Goal: Use online tool/utility: Utilize a website feature to perform a specific function

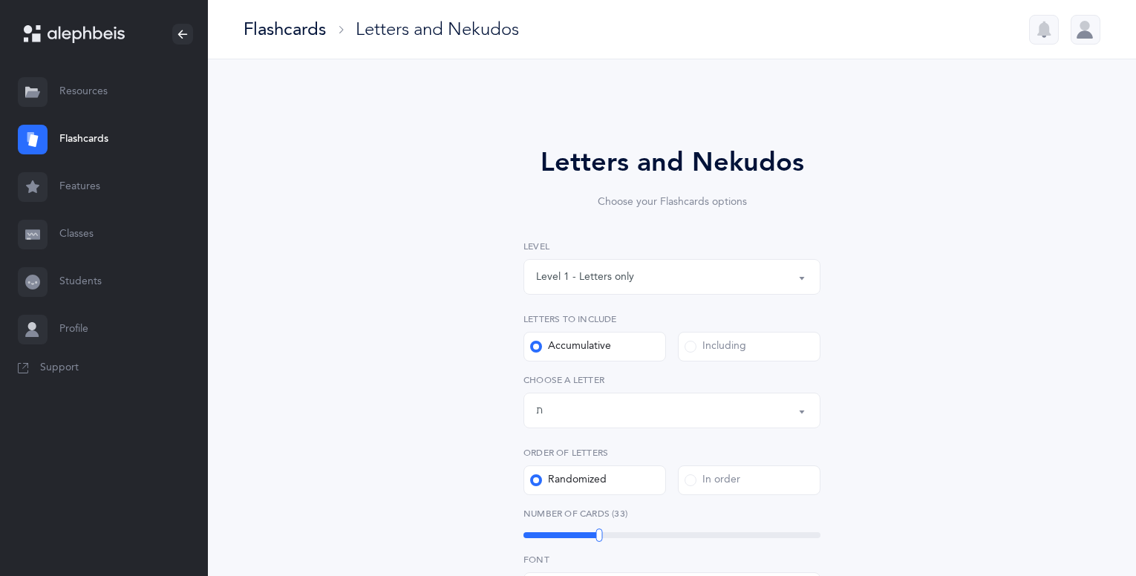
select select "27"
select select "single"
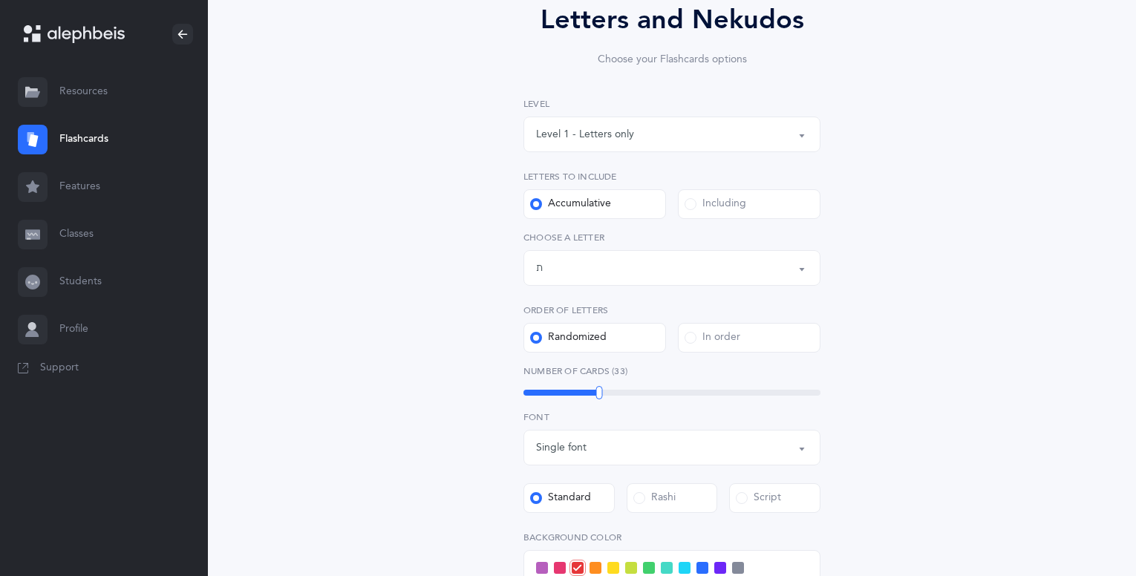
scroll to position [148, 0]
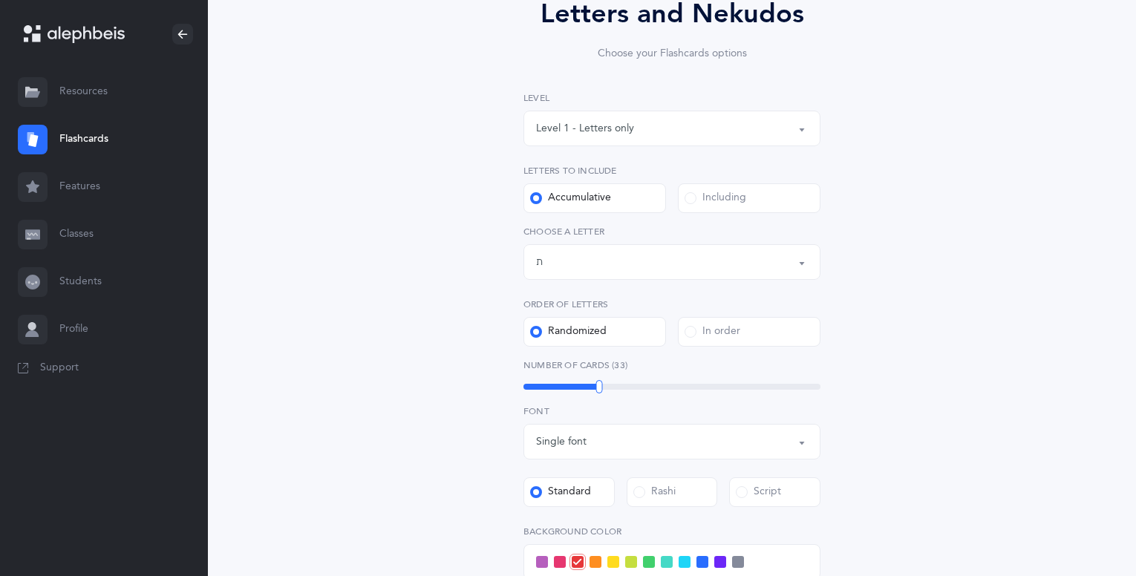
click at [570, 134] on div "Level 1 - Letters only" at bounding box center [585, 129] width 98 height 16
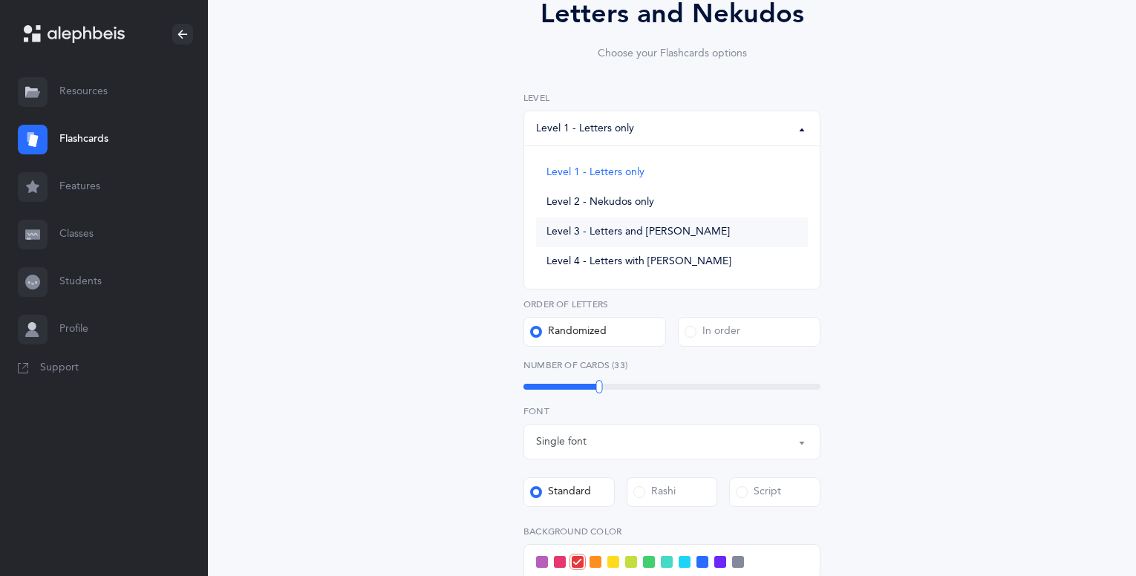
click at [565, 231] on span "Level 3 - Letters and [PERSON_NAME]" at bounding box center [637, 232] width 183 height 13
select select "3"
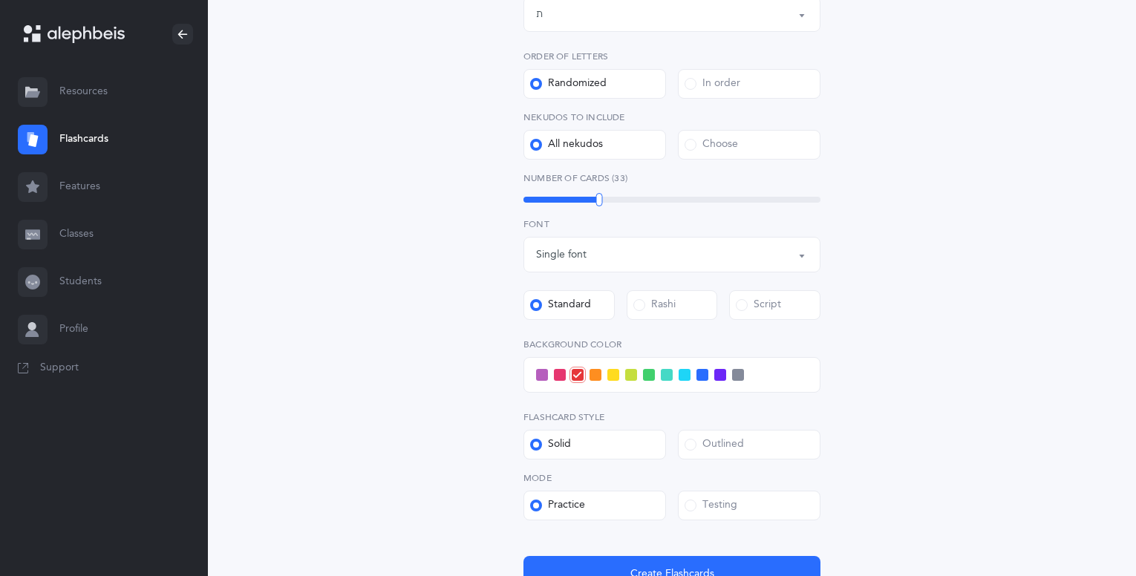
scroll to position [531, 0]
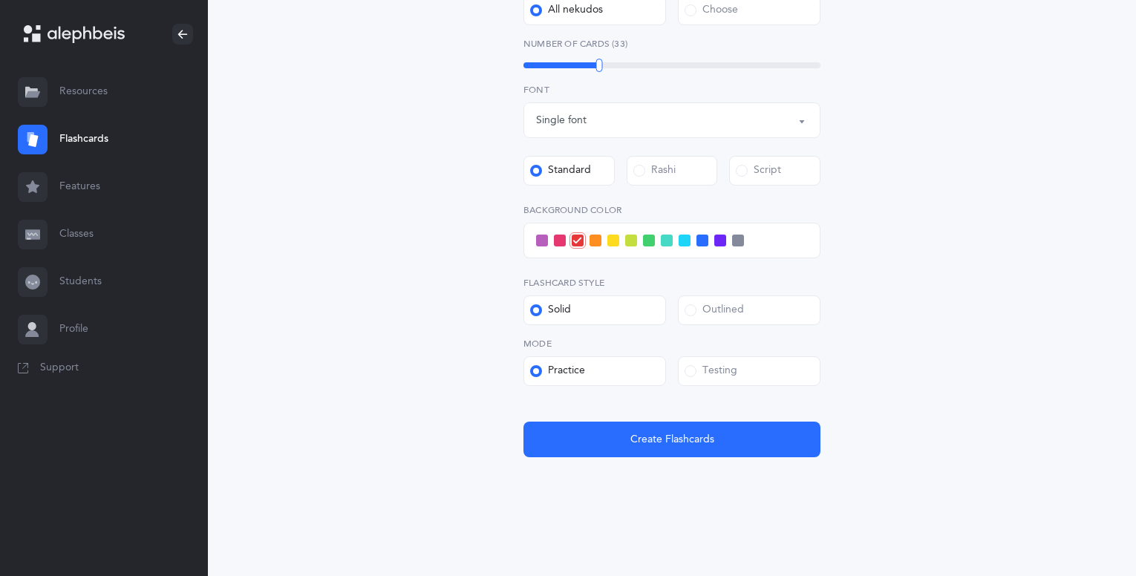
click at [684, 242] on span at bounding box center [684, 241] width 12 height 12
click at [0, 0] on input "checkbox" at bounding box center [0, 0] width 0 height 0
click at [710, 435] on span "Create Flashcards" at bounding box center [672, 440] width 84 height 16
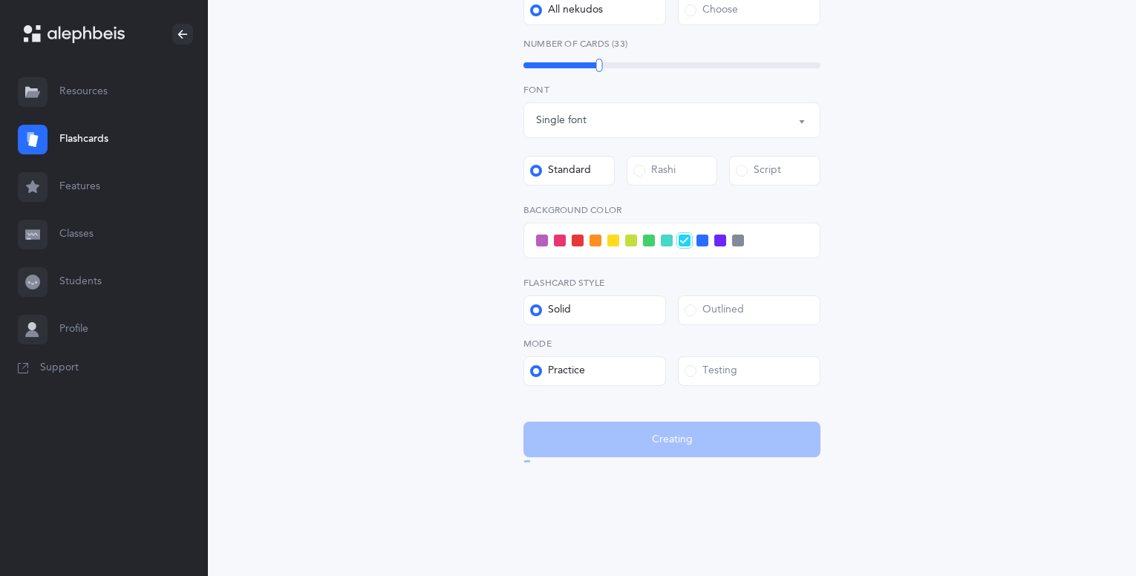
scroll to position [0, 0]
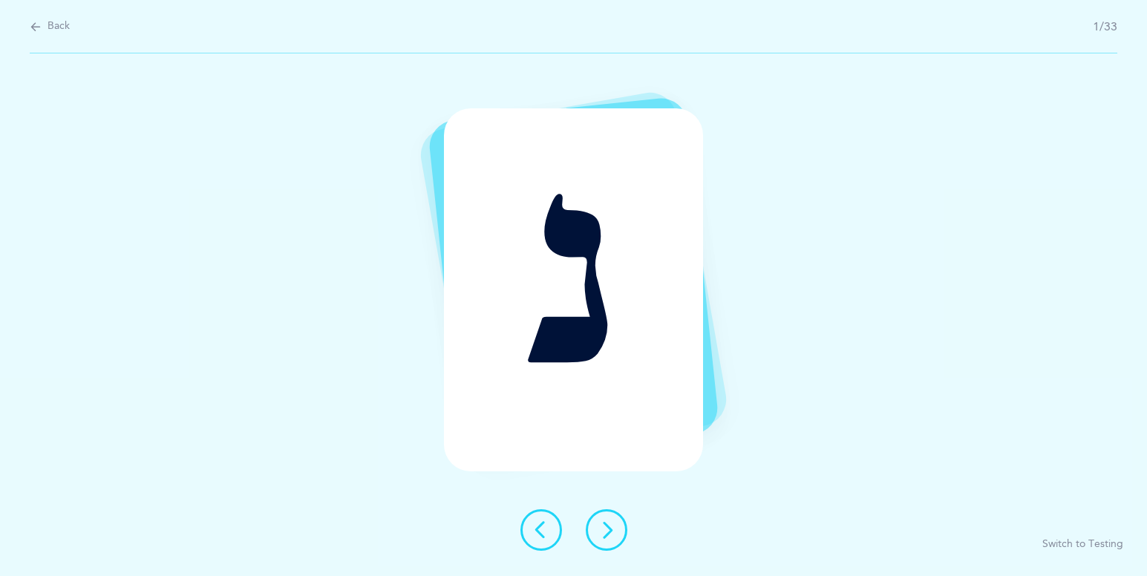
click at [604, 529] on icon at bounding box center [607, 530] width 18 height 18
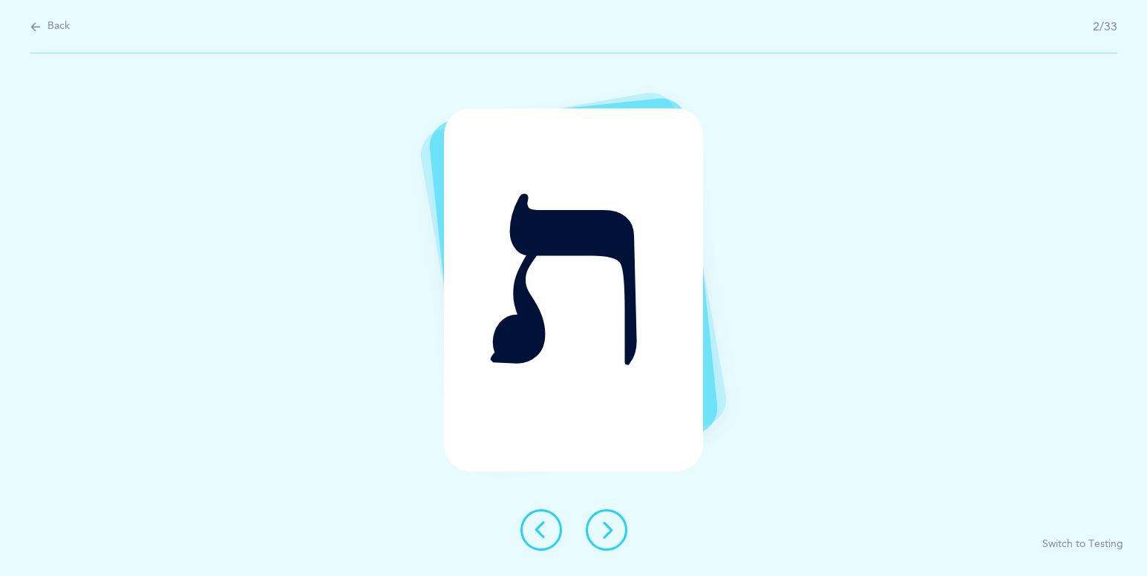
click at [598, 525] on icon at bounding box center [607, 530] width 18 height 18
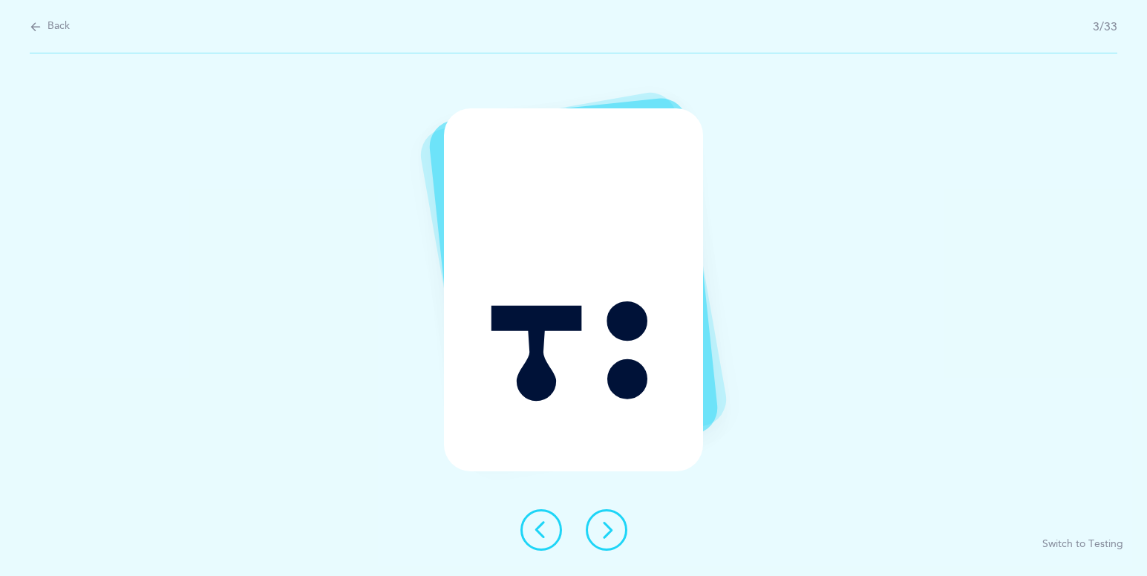
click at [611, 531] on icon at bounding box center [607, 530] width 18 height 18
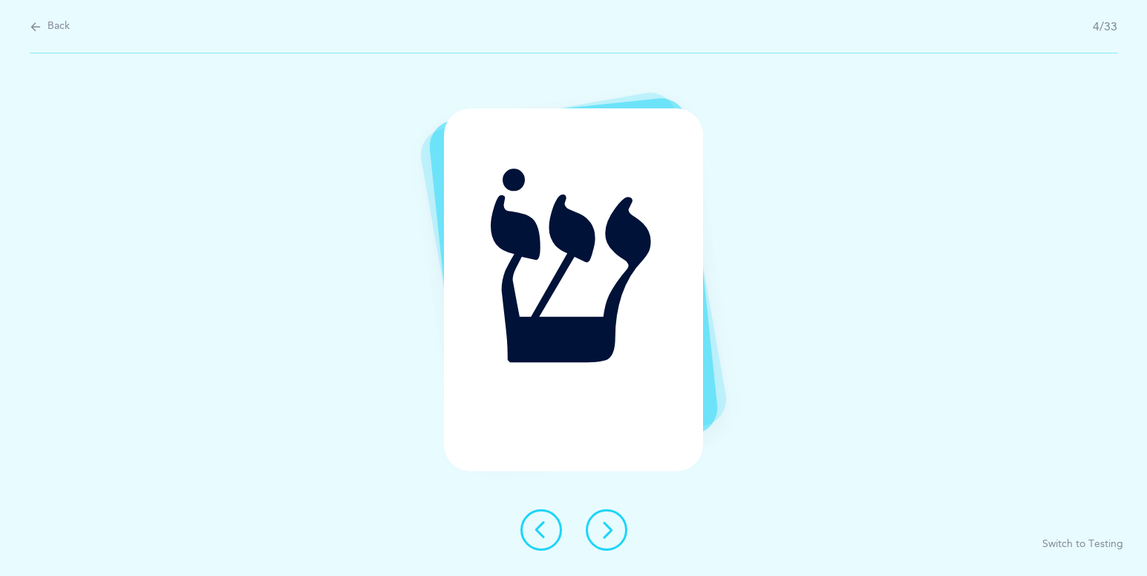
click at [595, 523] on button at bounding box center [607, 530] width 42 height 42
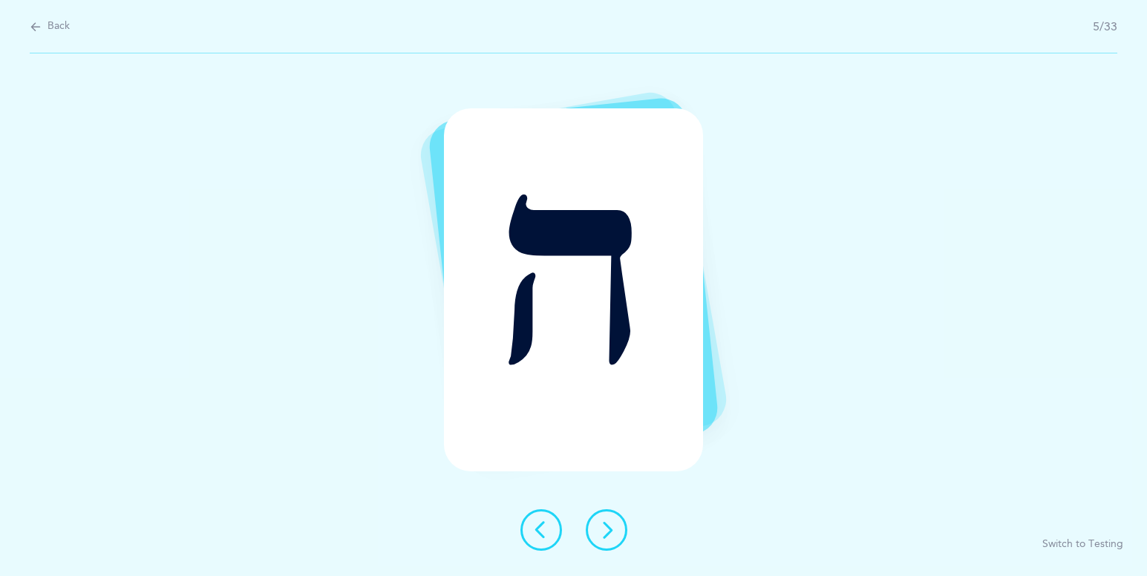
click at [603, 525] on icon at bounding box center [607, 530] width 18 height 18
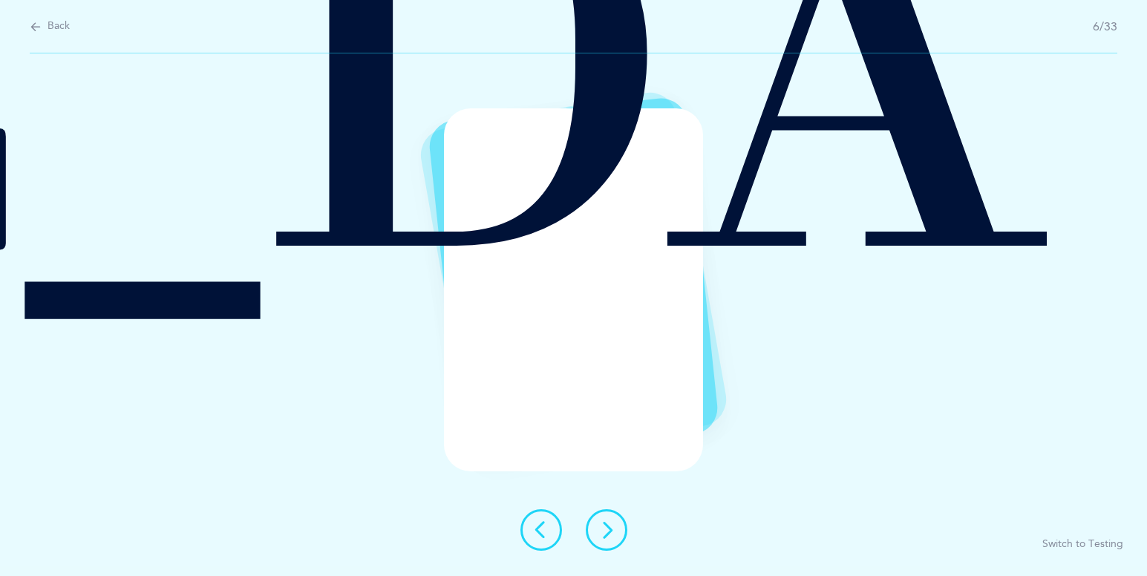
click at [790, 332] on div "ְ Switch to Testing" at bounding box center [573, 314] width 1147 height 523
click at [681, 392] on div "[DEMOGRAPHIC_DATA]" at bounding box center [573, 289] width 259 height 363
click at [622, 528] on button at bounding box center [607, 530] width 42 height 42
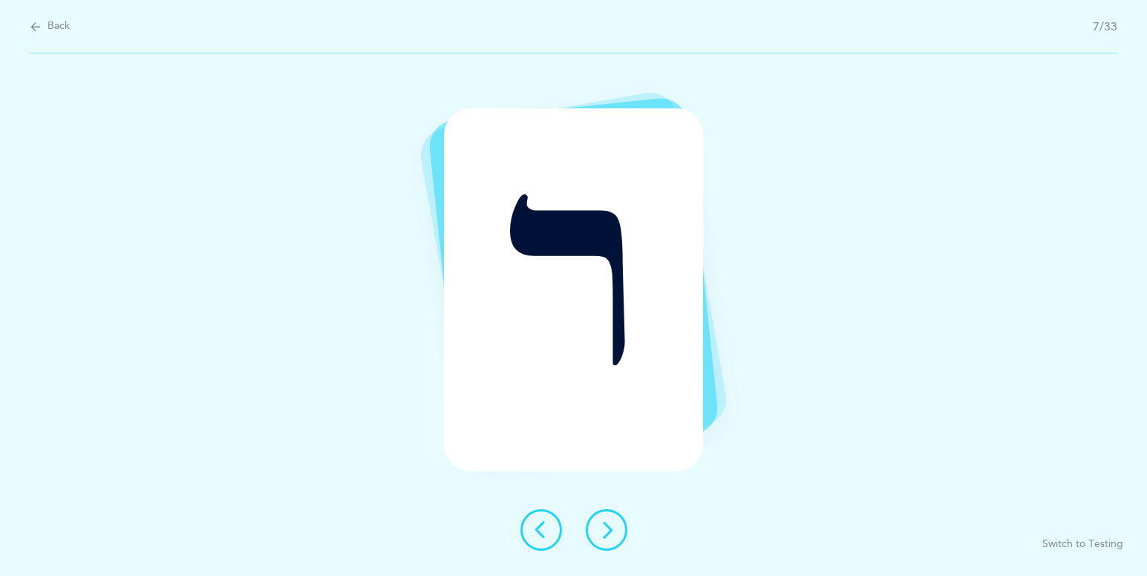
click at [608, 527] on icon at bounding box center [607, 530] width 18 height 18
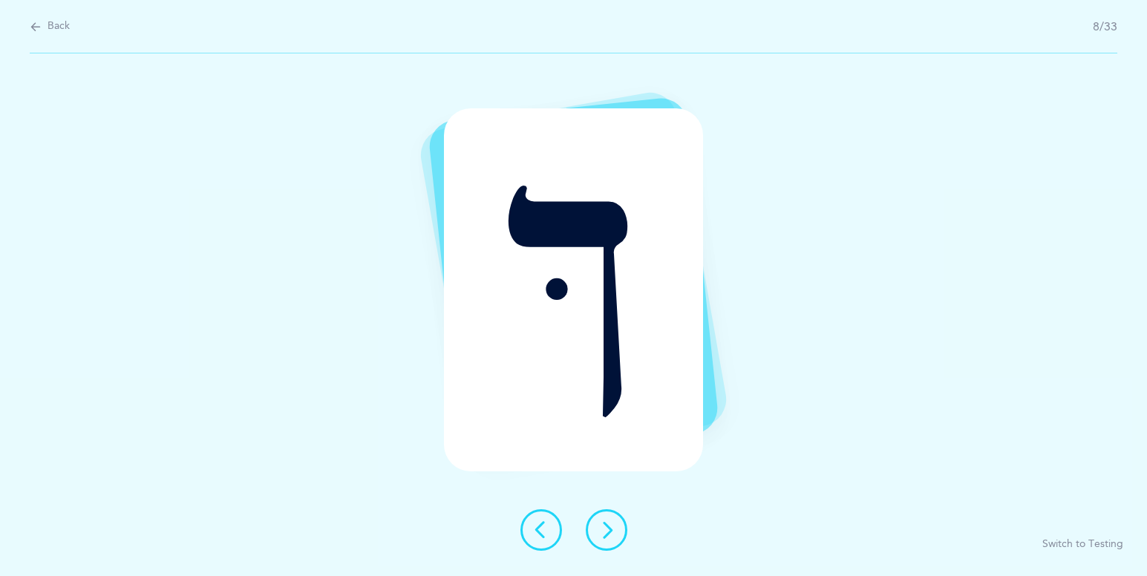
click at [602, 545] on button at bounding box center [607, 530] width 42 height 42
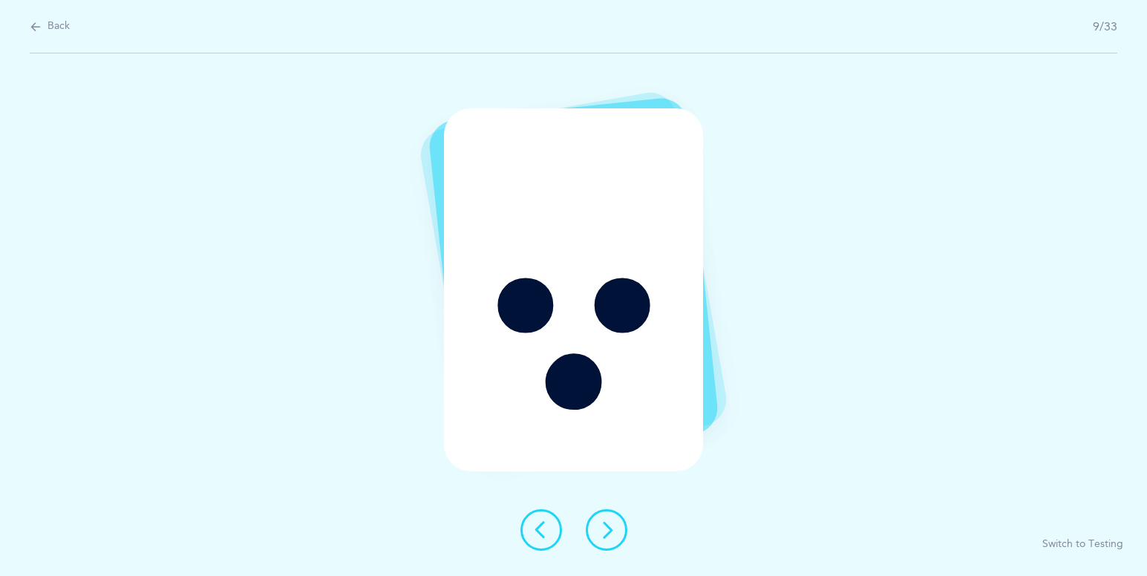
click at [600, 531] on icon at bounding box center [607, 530] width 18 height 18
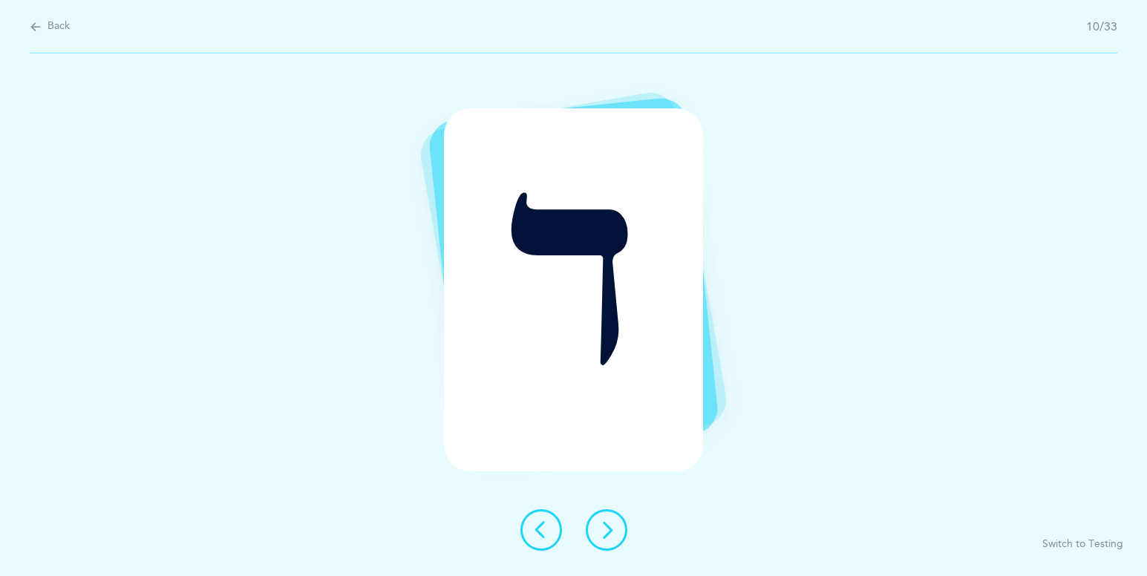
click at [637, 529] on div at bounding box center [573, 530] width 131 height 42
click at [621, 511] on div at bounding box center [573, 530] width 131 height 42
click at [609, 526] on icon at bounding box center [607, 530] width 18 height 18
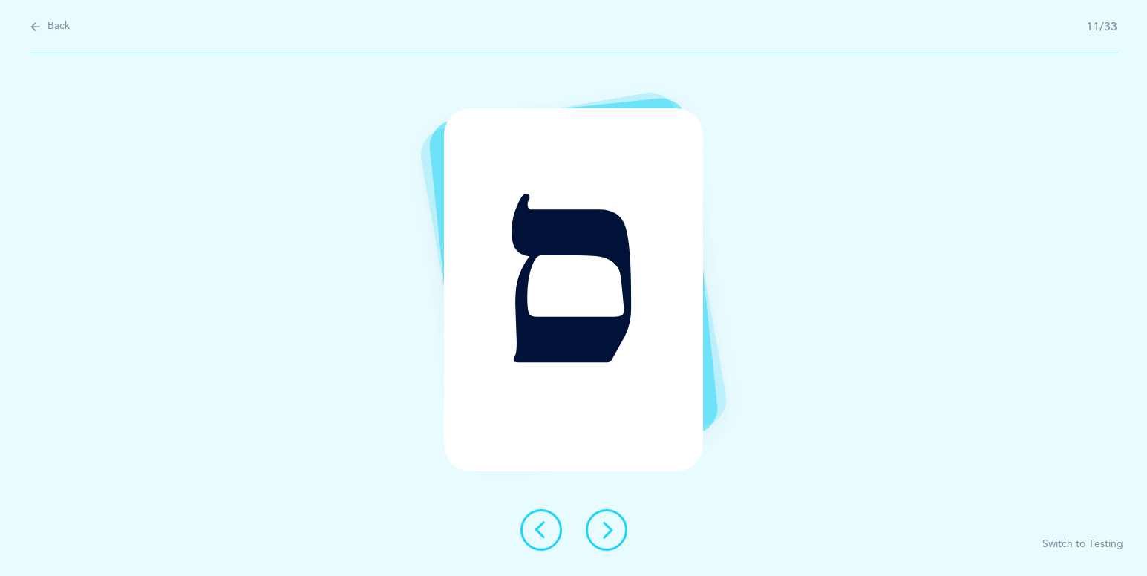
click at [50, 32] on span "Back" at bounding box center [59, 26] width 22 height 15
select select "3"
select select "27"
select select "single"
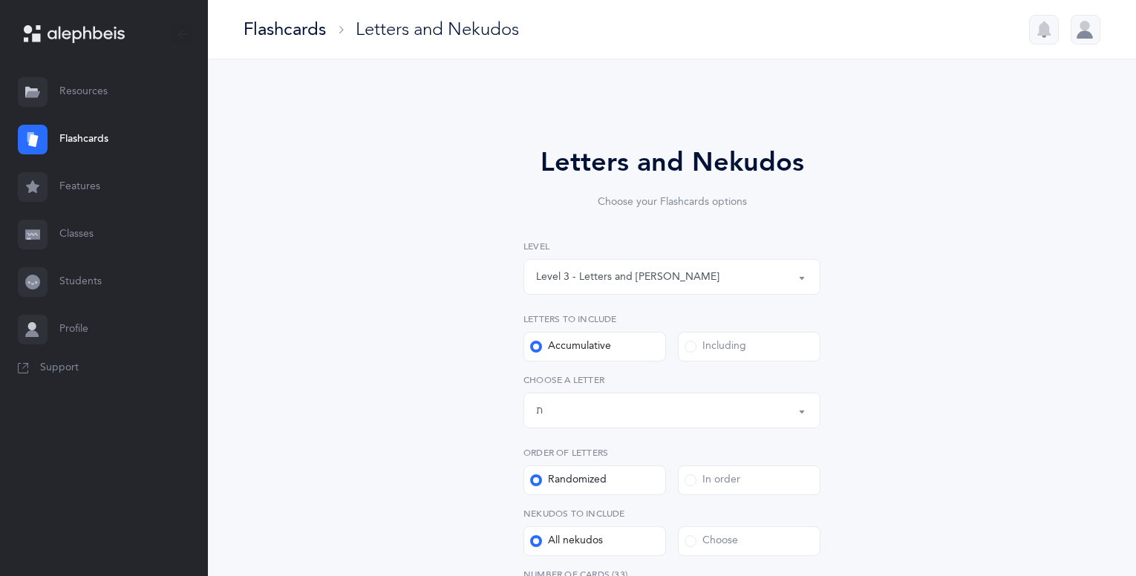
scroll to position [74, 0]
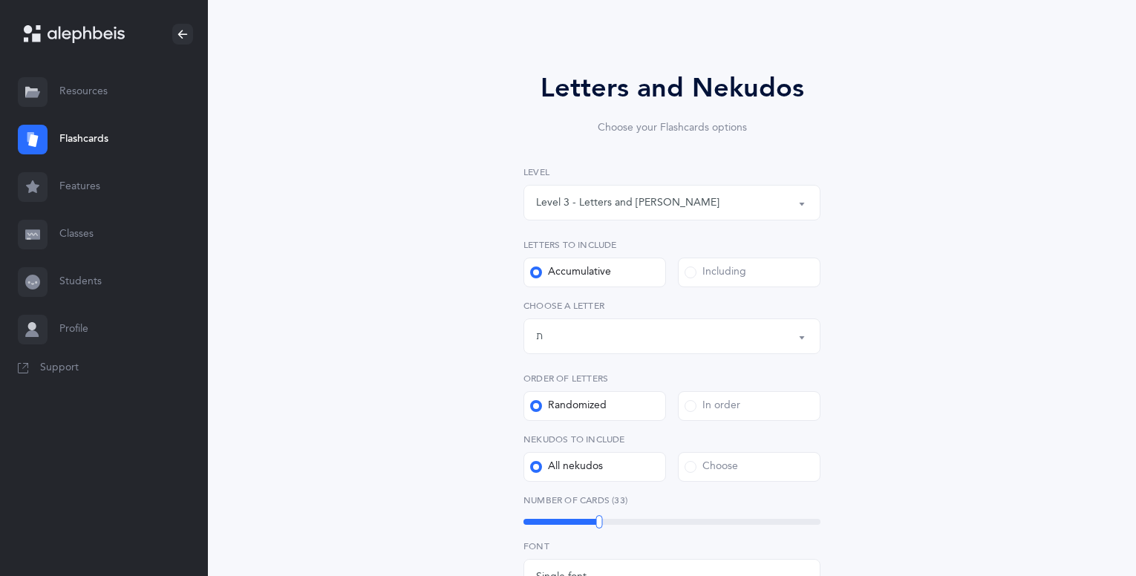
click at [562, 204] on div "Level 3 - Letters and [PERSON_NAME]" at bounding box center [627, 203] width 183 height 16
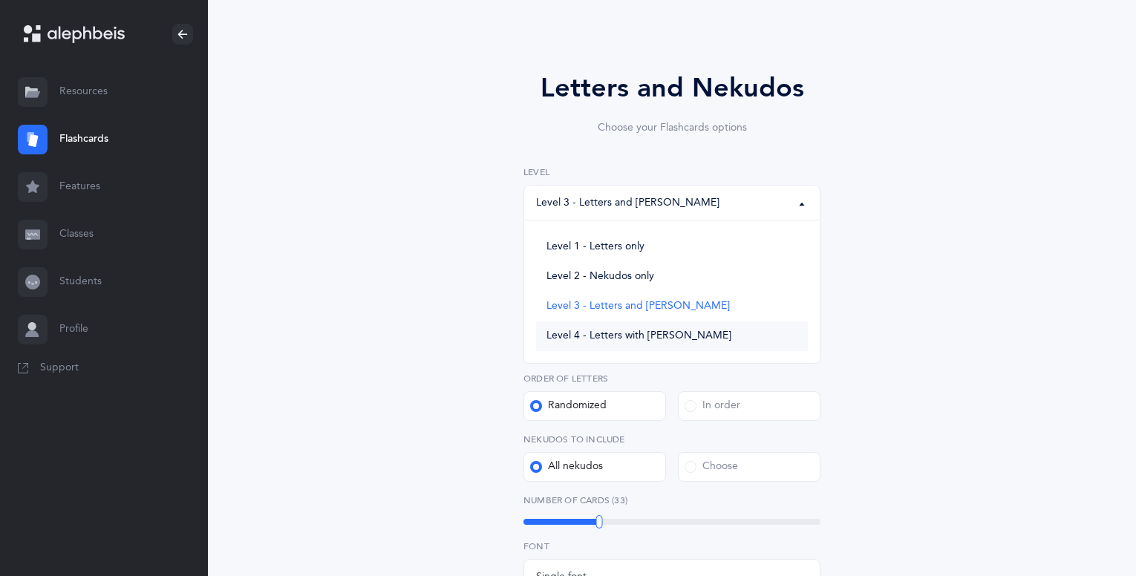
click at [572, 342] on span "Level 4 - Letters with [PERSON_NAME]" at bounding box center [638, 336] width 185 height 13
select select "4"
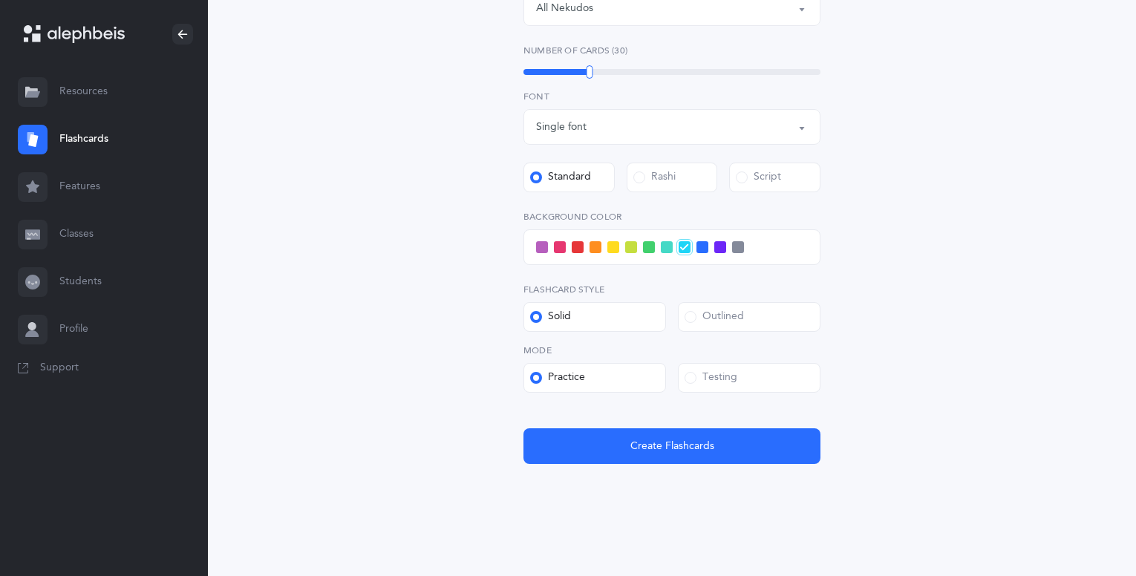
scroll to position [543, 0]
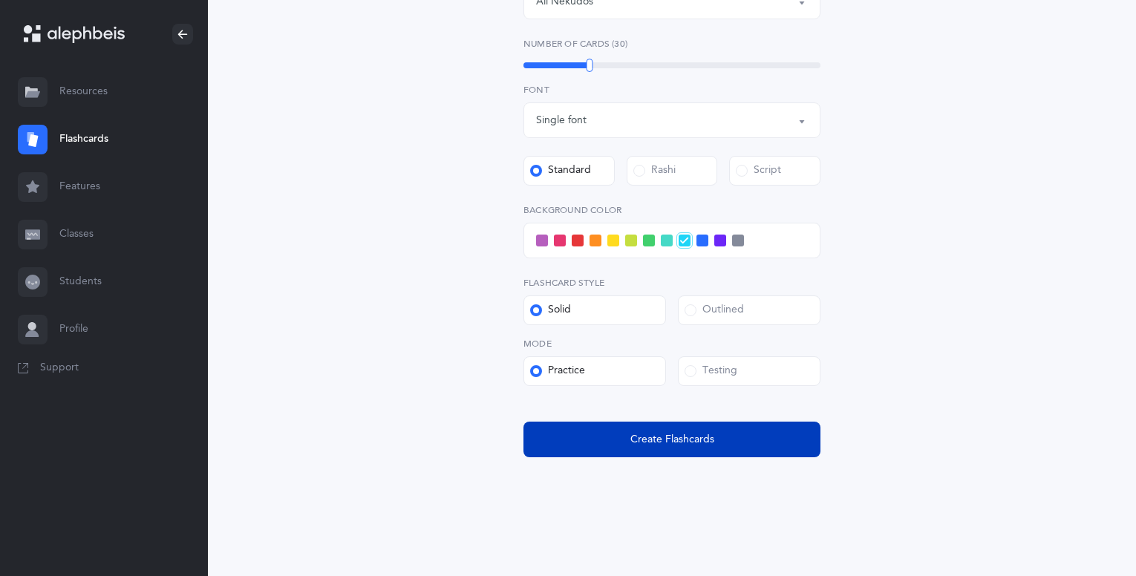
click at [632, 442] on span "Create Flashcards" at bounding box center [672, 440] width 84 height 16
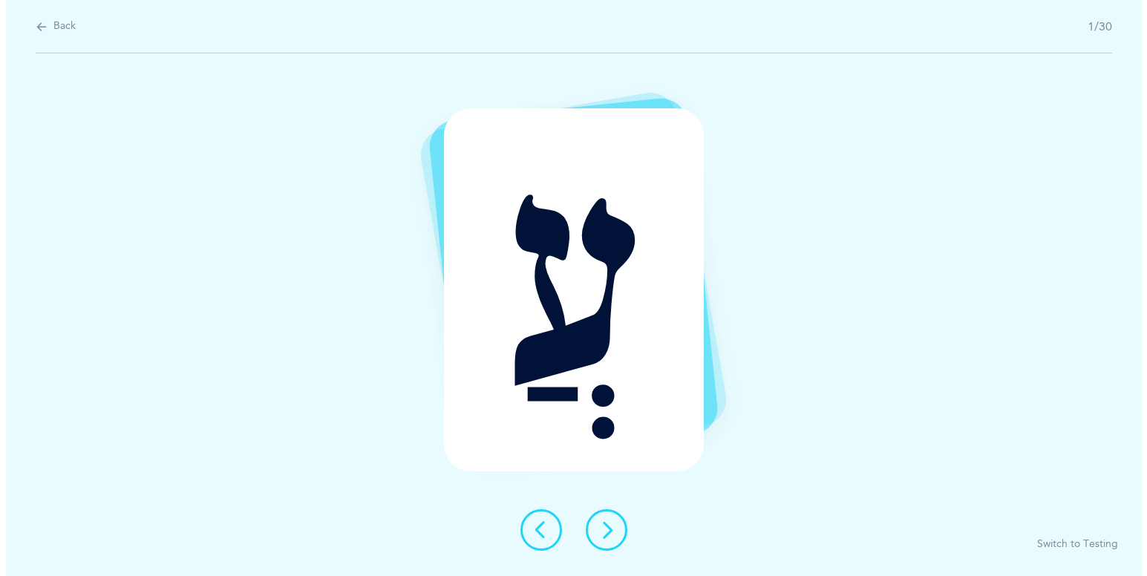
scroll to position [0, 0]
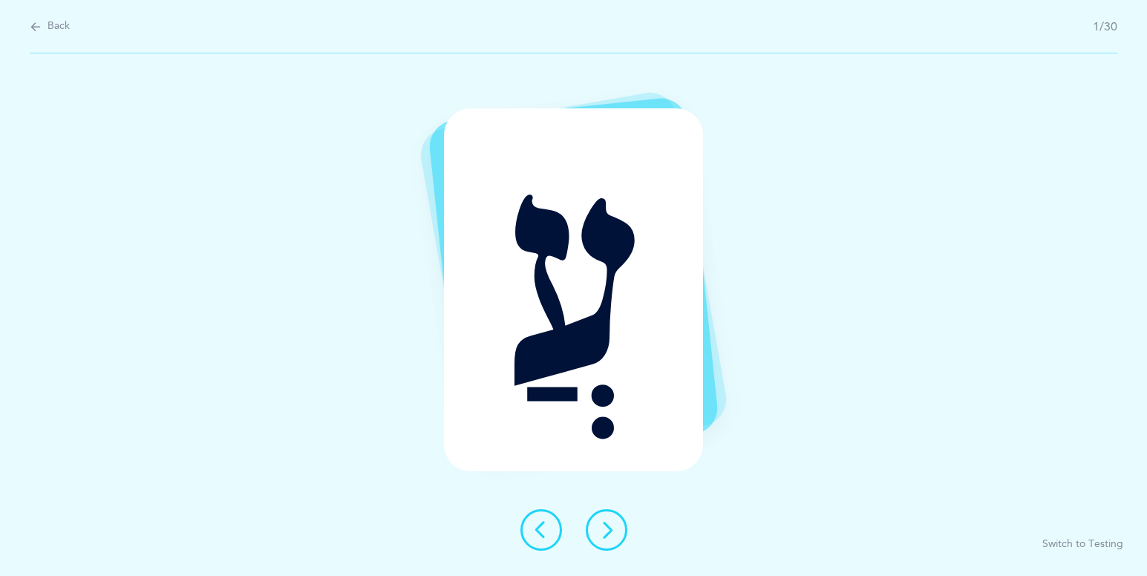
click at [606, 523] on icon at bounding box center [607, 530] width 18 height 18
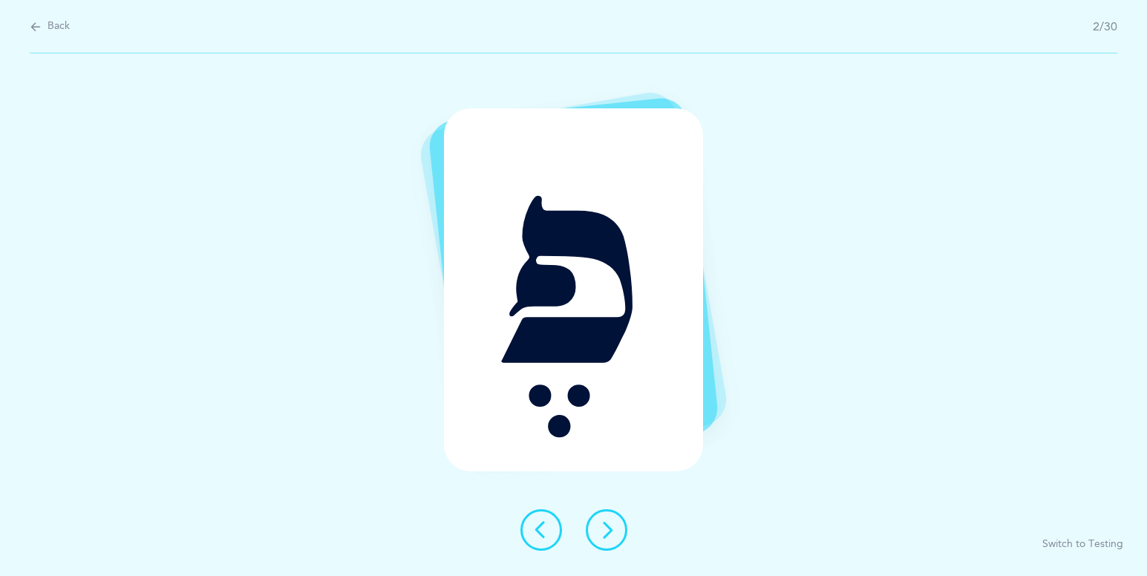
click at [608, 531] on icon at bounding box center [607, 530] width 18 height 18
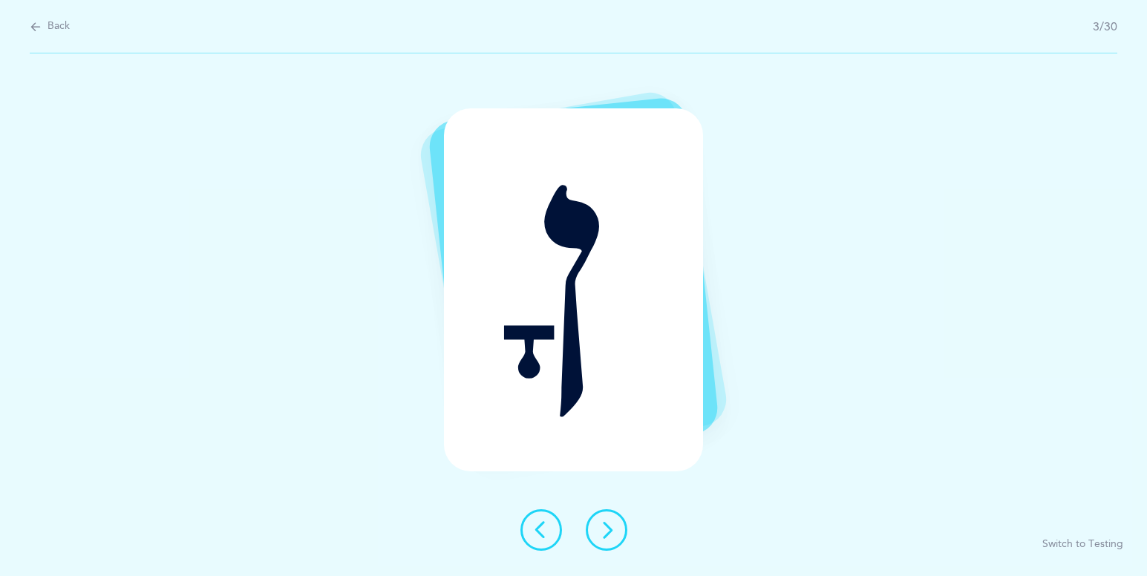
click at [615, 524] on icon at bounding box center [607, 530] width 18 height 18
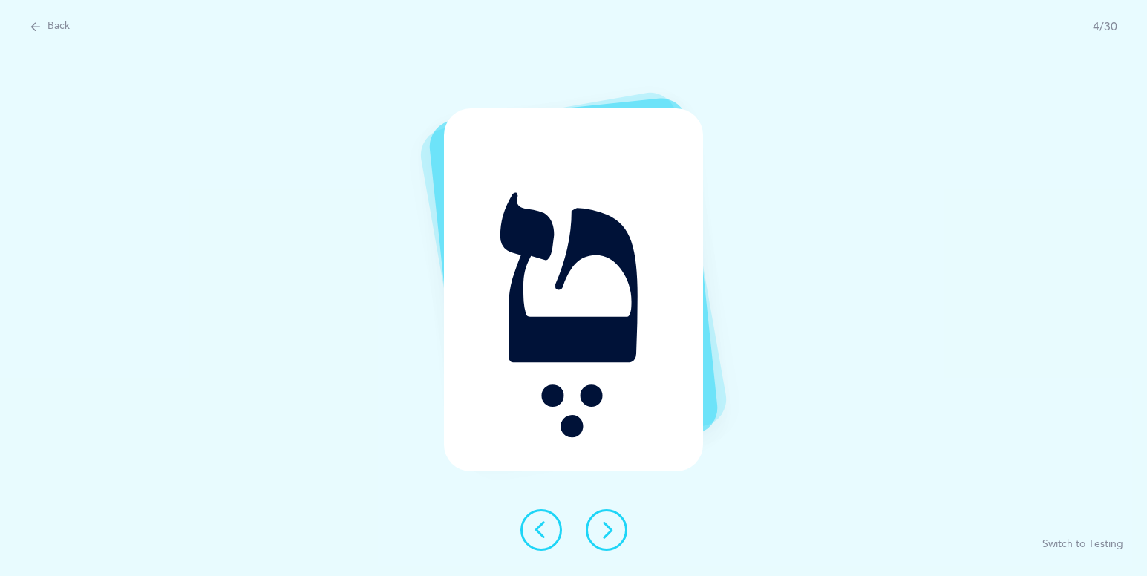
click at [600, 529] on icon at bounding box center [607, 530] width 18 height 18
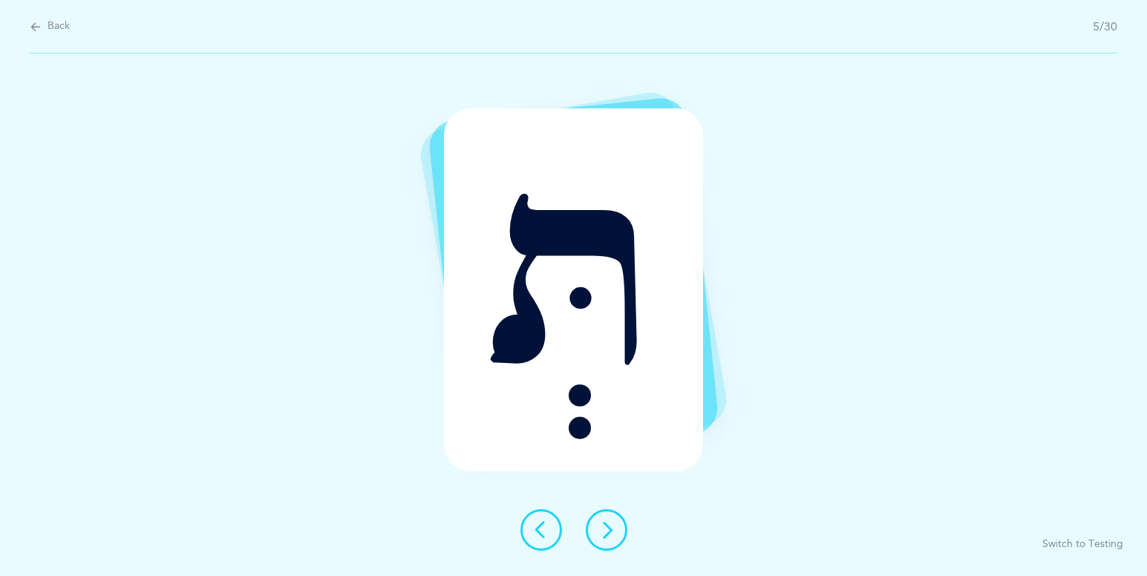
click at [673, 511] on div "תְּ Switch to Testing" at bounding box center [573, 314] width 1147 height 523
click at [615, 529] on button at bounding box center [607, 530] width 42 height 42
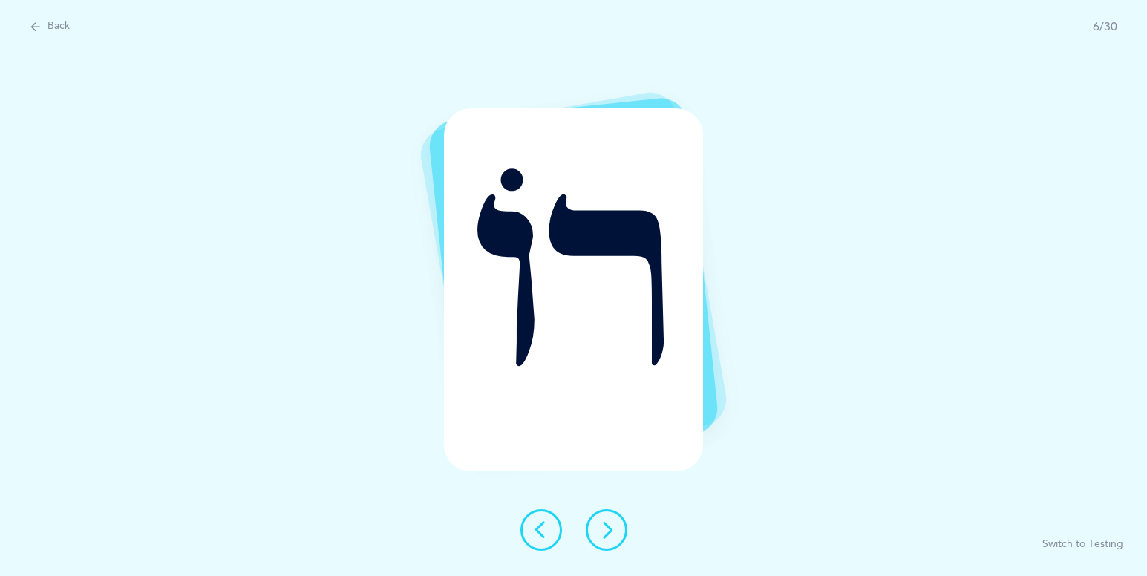
click at [607, 521] on icon at bounding box center [607, 530] width 18 height 18
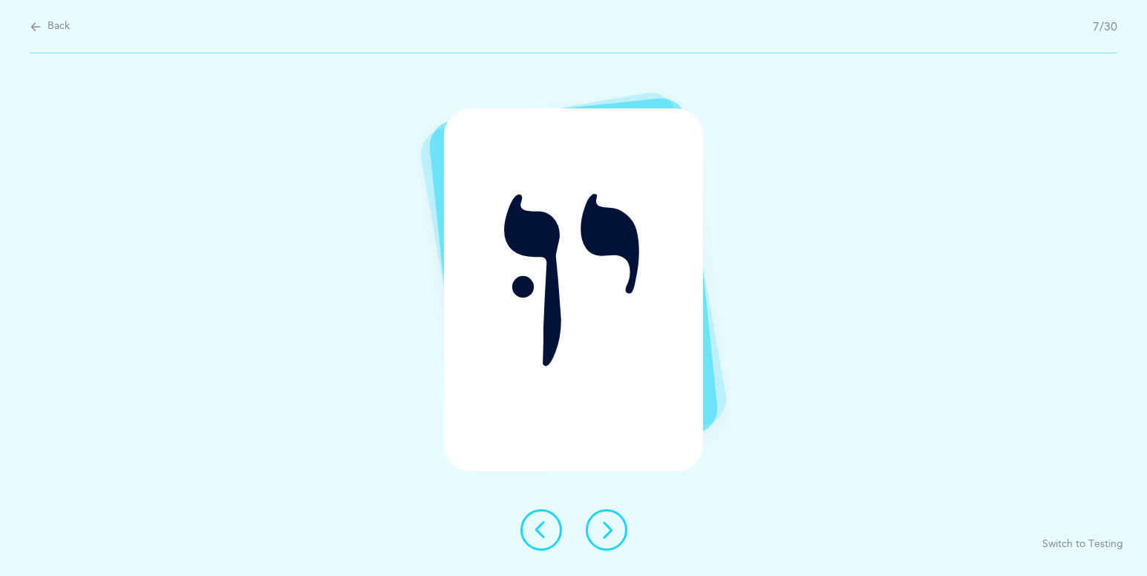
click at [597, 531] on button at bounding box center [607, 530] width 42 height 42
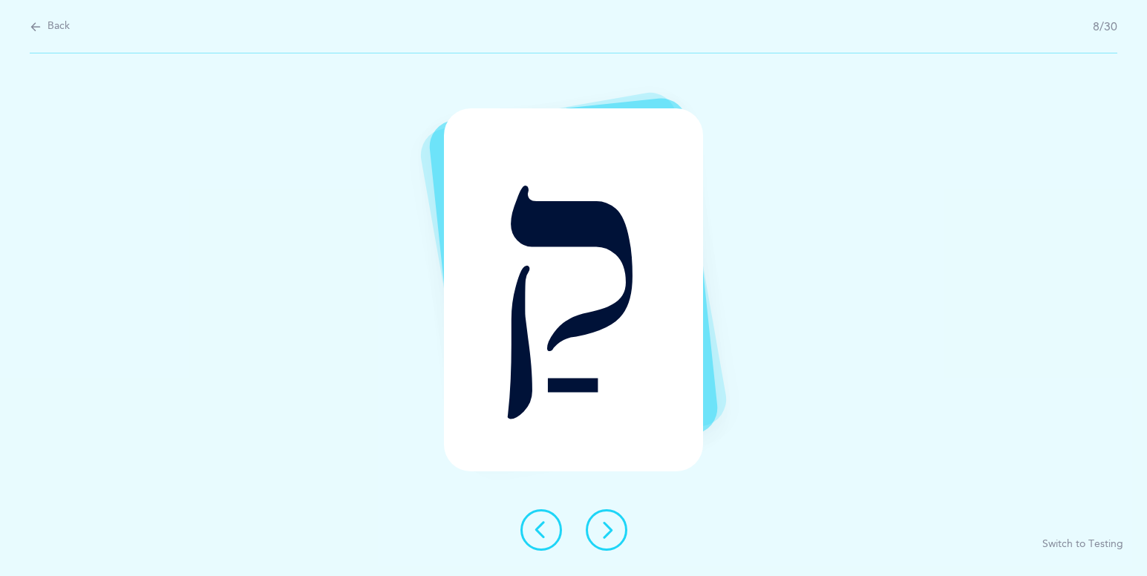
click at [608, 536] on icon at bounding box center [607, 530] width 18 height 18
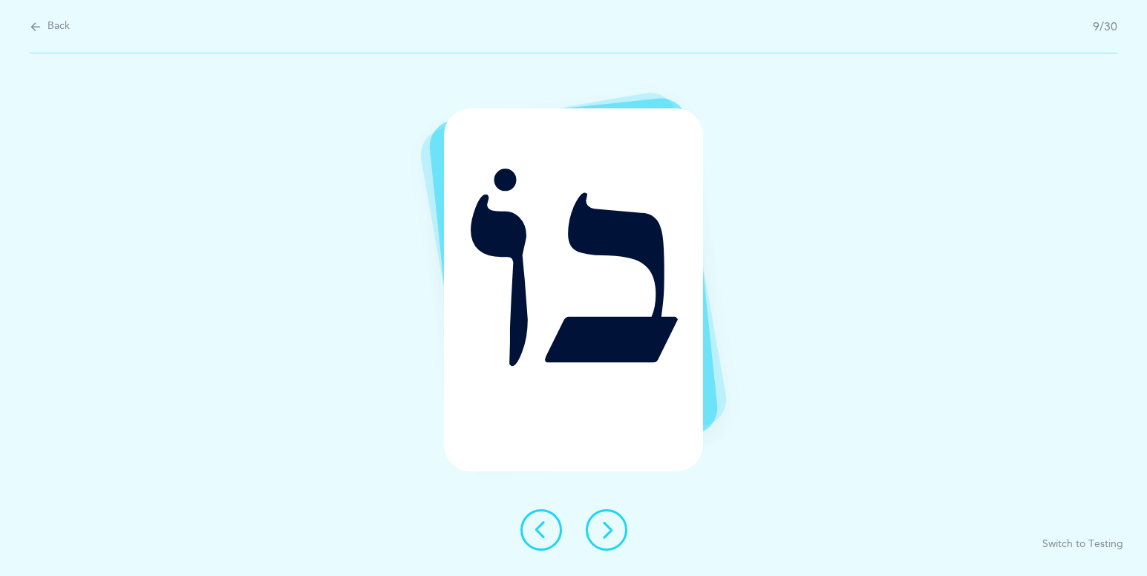
click at [612, 532] on icon at bounding box center [607, 530] width 18 height 18
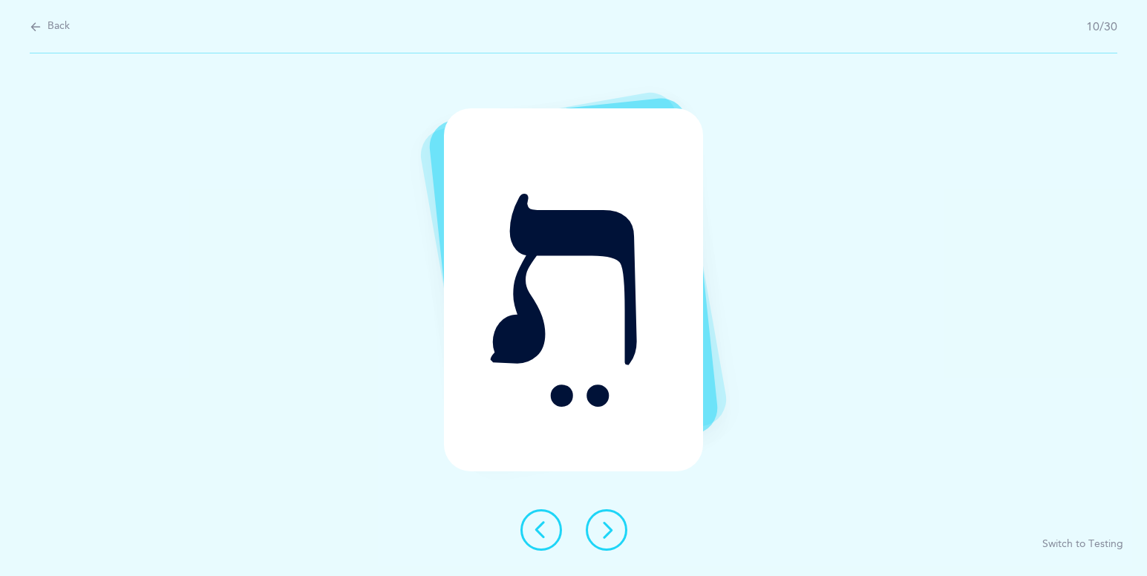
click at [598, 527] on icon at bounding box center [607, 530] width 18 height 18
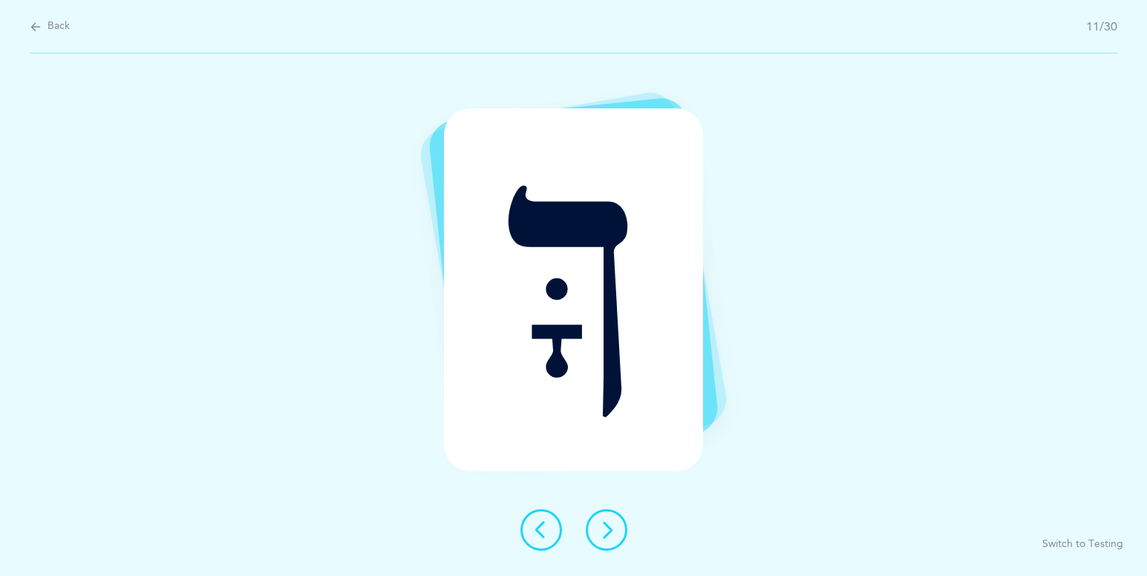
click at [607, 532] on icon at bounding box center [607, 530] width 18 height 18
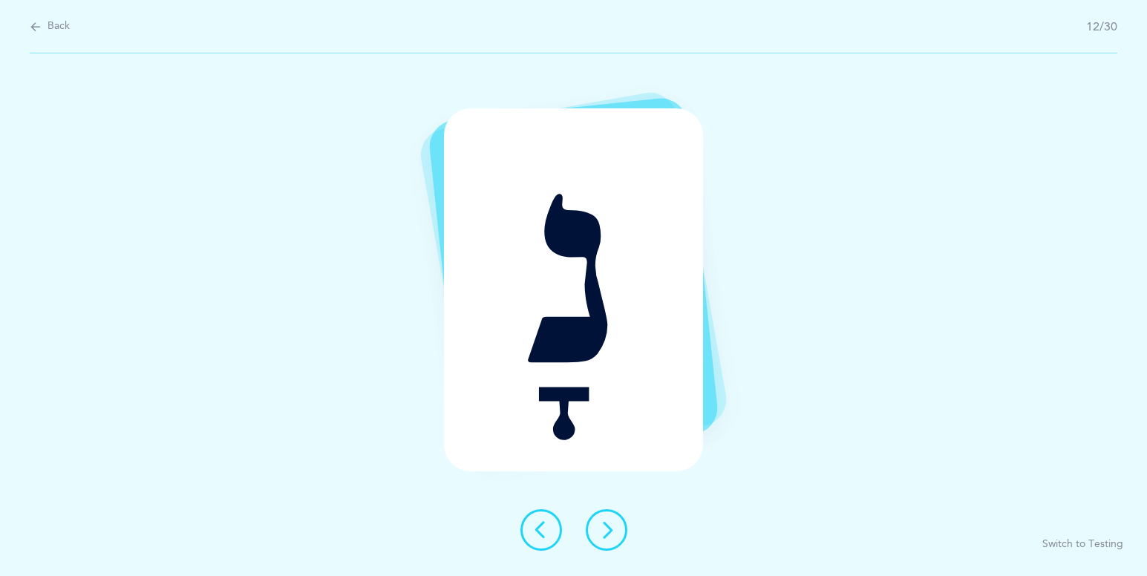
click at [606, 529] on icon at bounding box center [607, 530] width 18 height 18
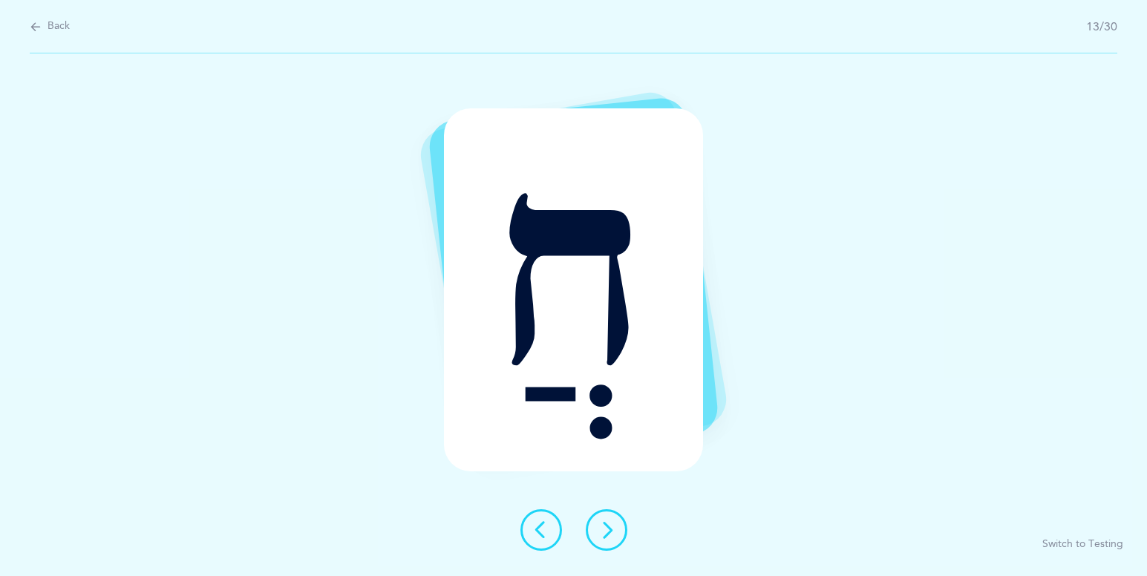
click at [603, 529] on icon at bounding box center [607, 530] width 18 height 18
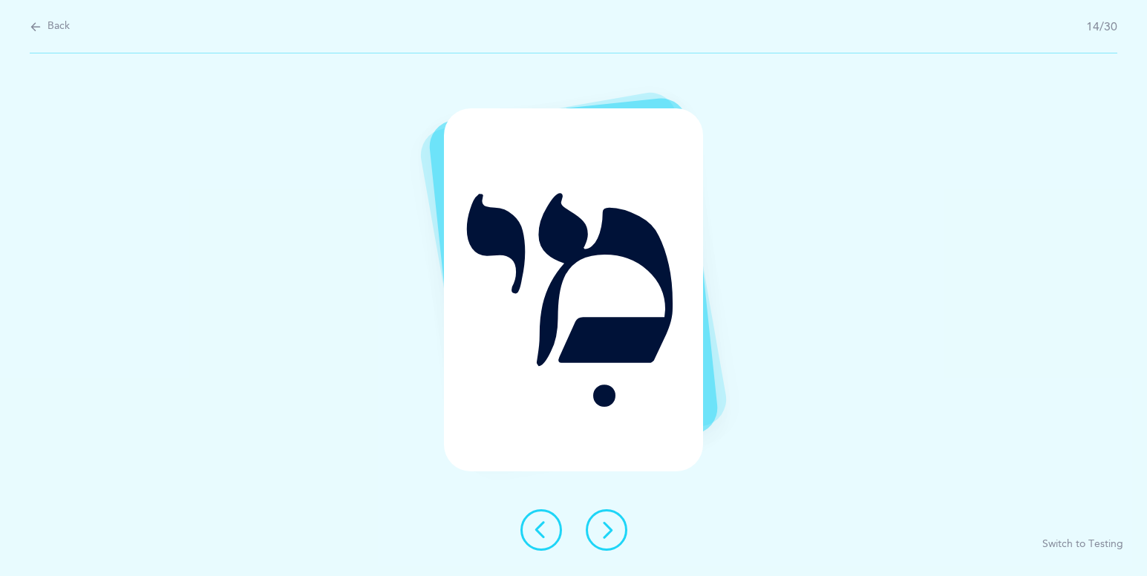
click at [615, 531] on icon at bounding box center [607, 530] width 18 height 18
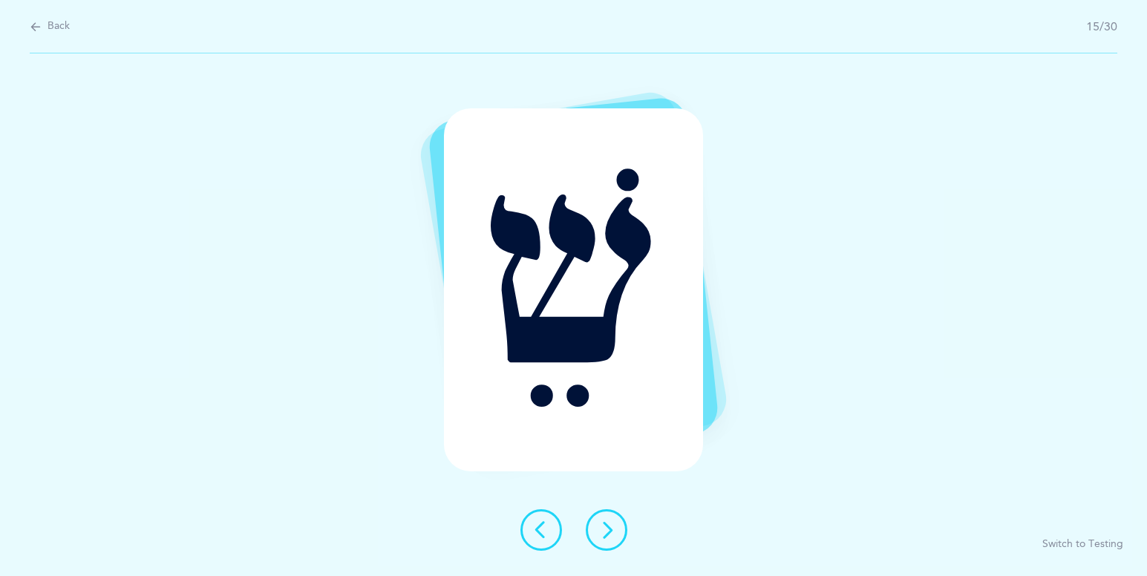
click at [612, 522] on icon at bounding box center [607, 530] width 18 height 18
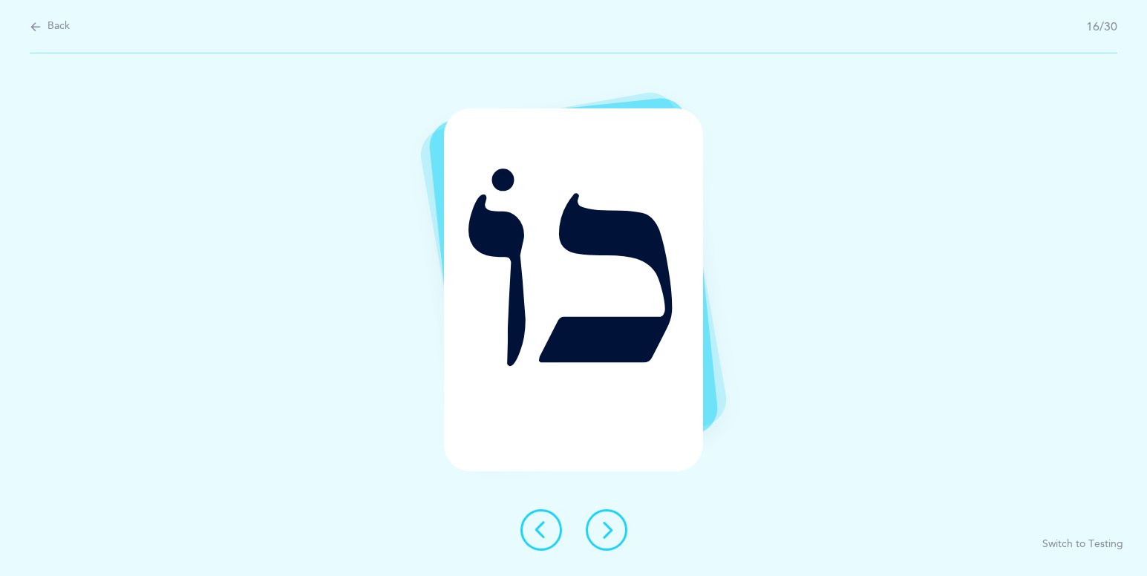
click at [606, 536] on icon at bounding box center [607, 530] width 18 height 18
